Goal: Task Accomplishment & Management: Manage account settings

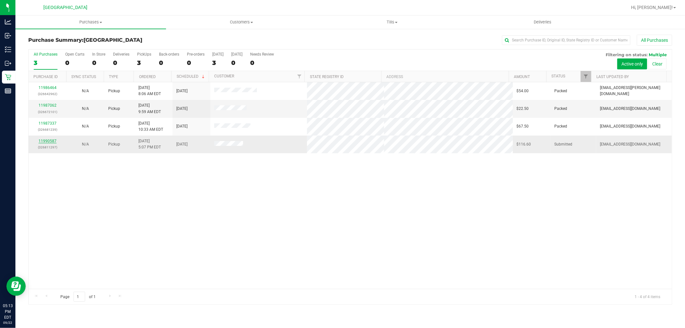
click at [42, 143] on link "11990587" at bounding box center [48, 141] width 18 height 4
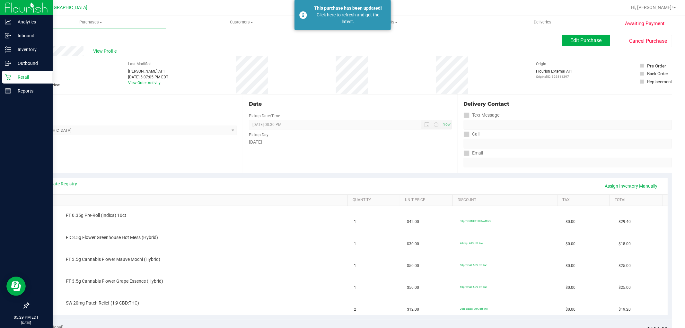
click at [24, 74] on p "Retail" at bounding box center [30, 77] width 39 height 8
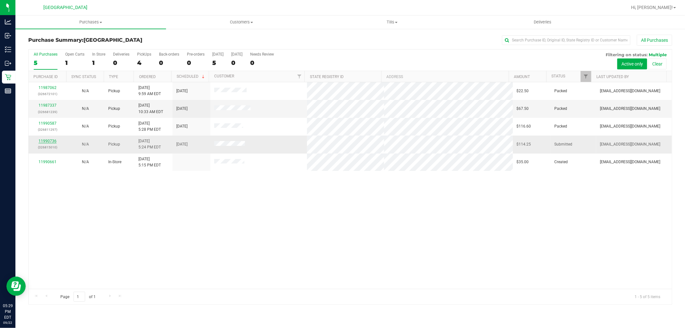
click at [49, 142] on link "11990736" at bounding box center [48, 141] width 18 height 4
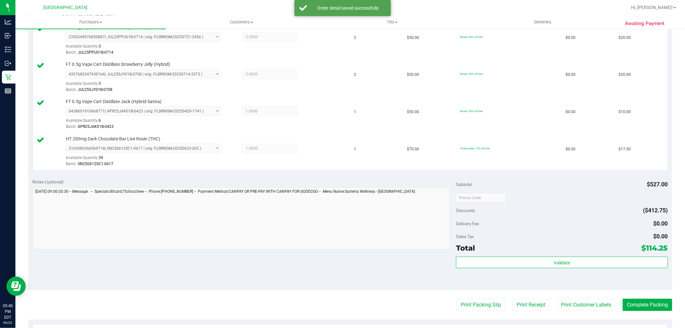
scroll to position [331, 0]
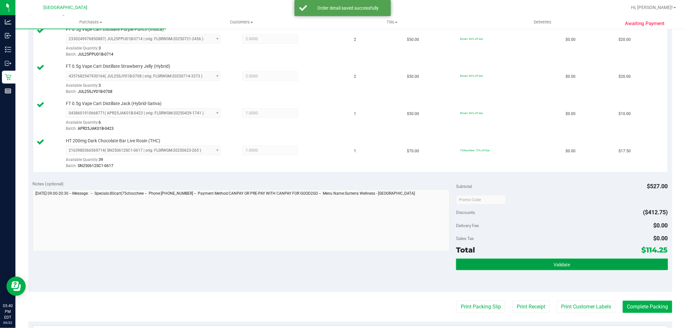
click at [546, 261] on button "Validate" at bounding box center [562, 264] width 212 height 12
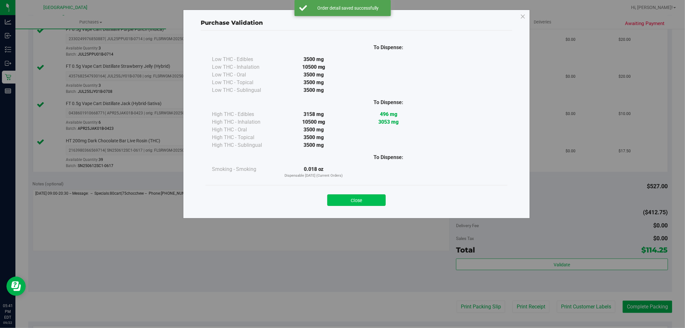
click at [358, 198] on button "Close" at bounding box center [356, 200] width 58 height 12
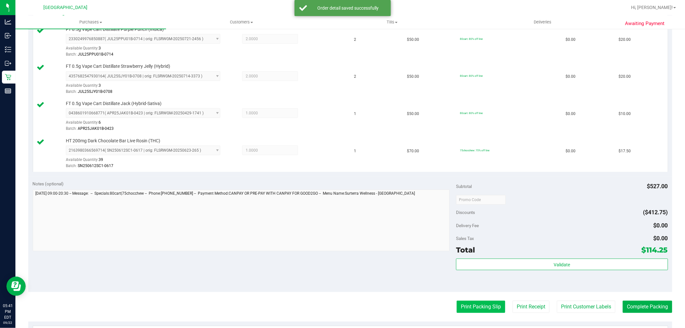
click at [480, 304] on button "Print Packing Slip" at bounding box center [480, 306] width 48 height 12
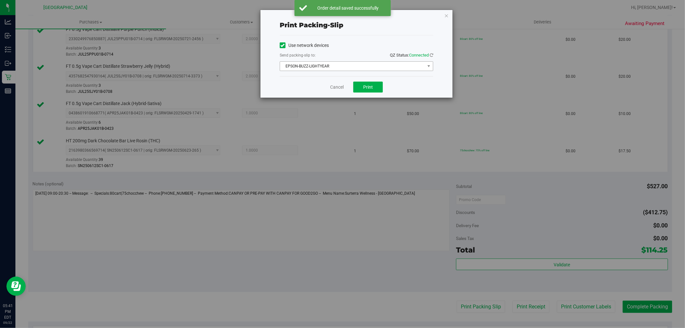
click at [366, 66] on span "EPSON-BUZZ-LIGHTYEAR" at bounding box center [352, 66] width 145 height 9
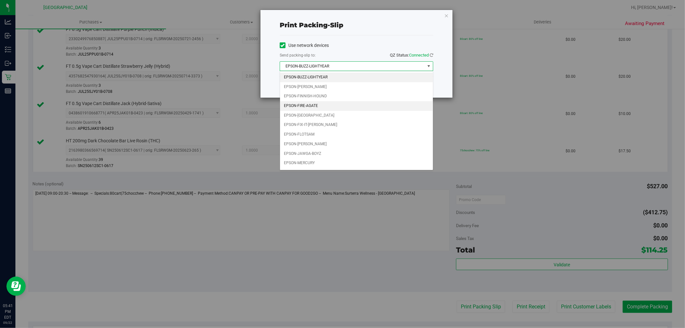
click at [308, 104] on li "EPSON-FIRE-AGATE" at bounding box center [356, 106] width 153 height 10
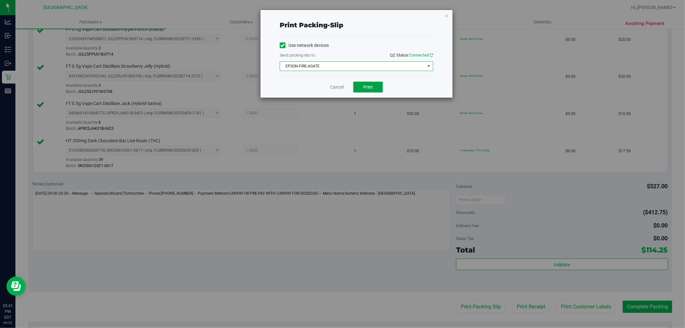
click at [377, 84] on button "Print" at bounding box center [368, 87] width 30 height 11
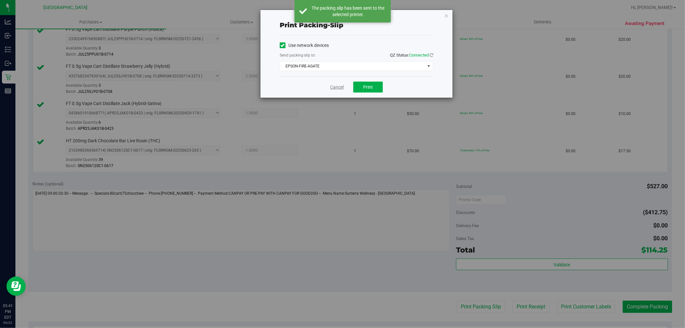
click at [330, 88] on link "Cancel" at bounding box center [336, 87] width 13 height 7
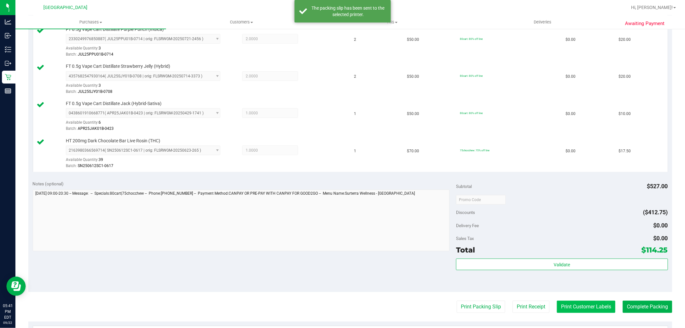
click at [580, 303] on button "Print Customer Labels" at bounding box center [586, 306] width 58 height 12
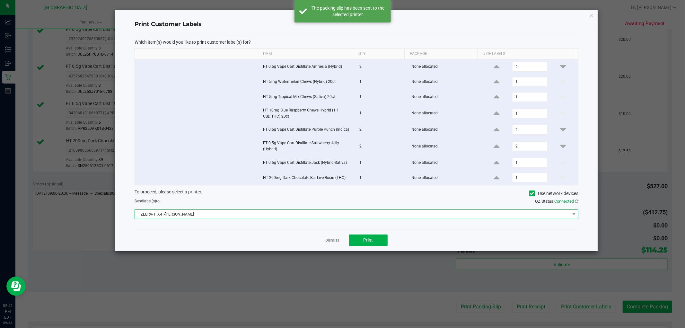
click at [321, 213] on span "ZEBRA- FIX-IT-[PERSON_NAME]" at bounding box center [352, 214] width 435 height 9
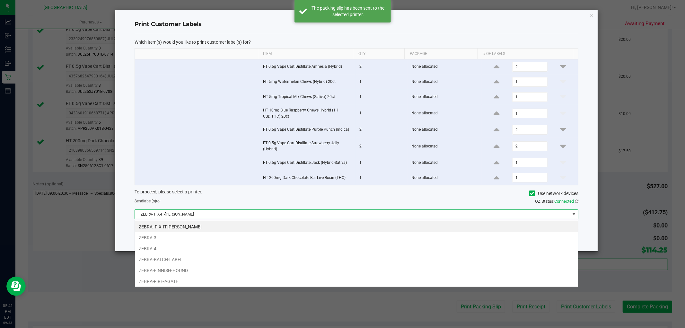
scroll to position [10, 444]
click at [217, 281] on li "ZEBRA-FIRE-AGATE" at bounding box center [356, 281] width 443 height 11
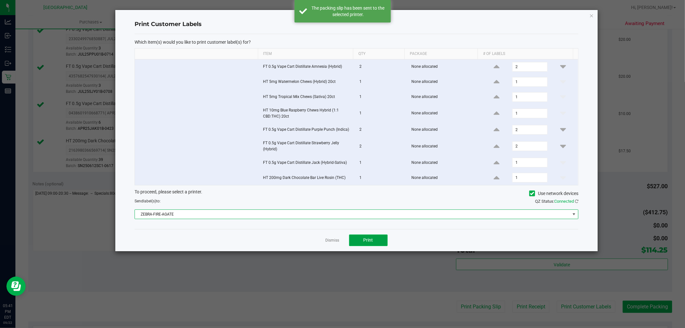
click at [376, 245] on button "Print" at bounding box center [368, 240] width 39 height 12
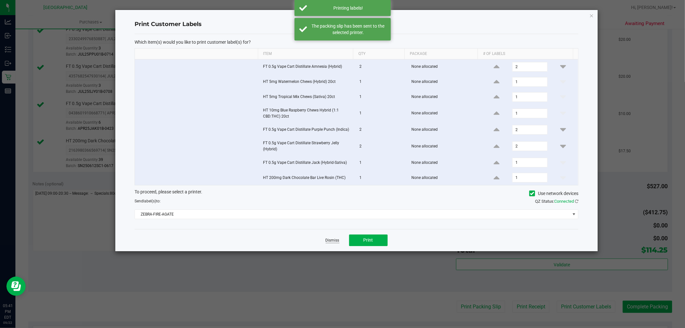
click at [334, 242] on link "Dismiss" at bounding box center [332, 240] width 14 height 5
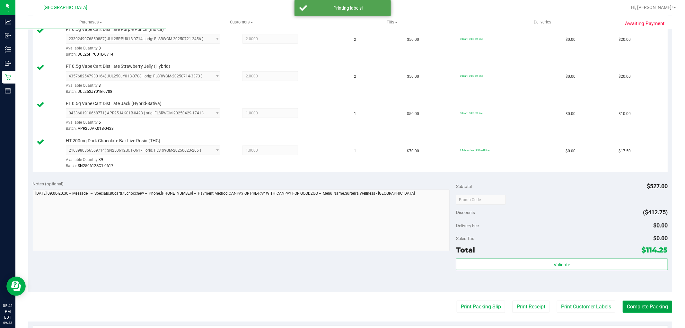
click at [644, 306] on button "Complete Packing" at bounding box center [646, 306] width 49 height 12
